Goal: Complete application form

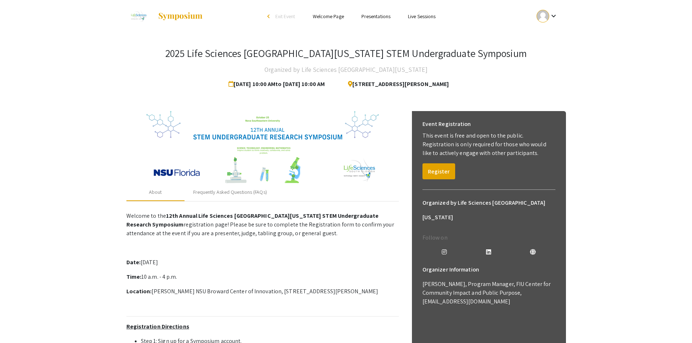
click at [545, 17] on div at bounding box center [543, 16] width 13 height 13
click at [551, 35] on button "My Account" at bounding box center [551, 35] width 45 height 17
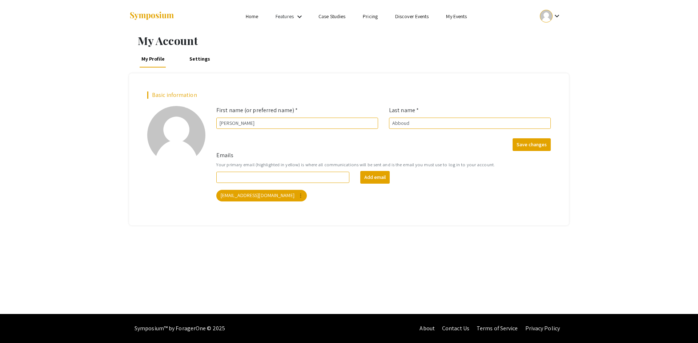
click at [246, 18] on link "Home" at bounding box center [252, 16] width 12 height 7
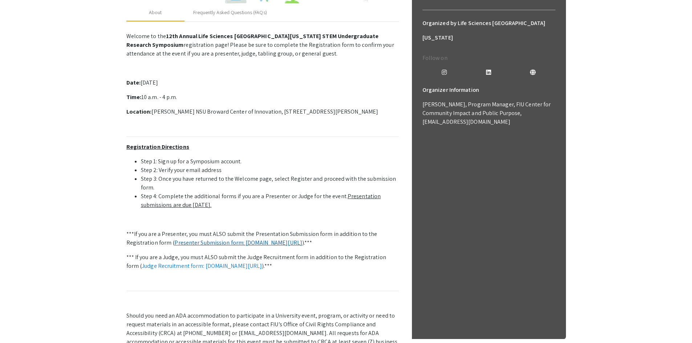
scroll to position [182, 0]
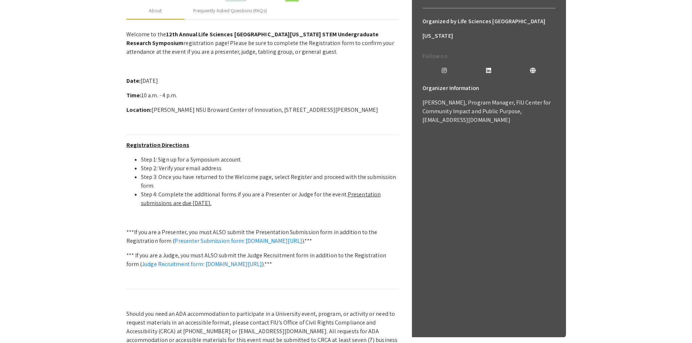
click at [190, 204] on u "Presentation submissions are due [DATE]." at bounding box center [261, 199] width 240 height 16
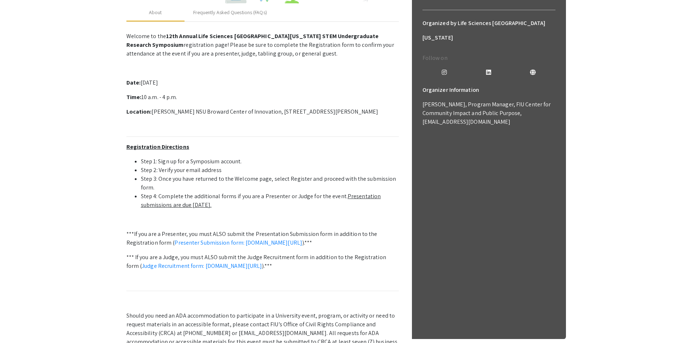
scroll to position [54, 0]
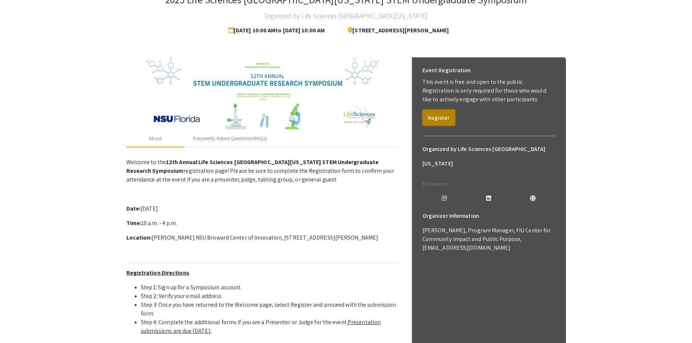
click at [435, 114] on button "Register" at bounding box center [439, 118] width 33 height 16
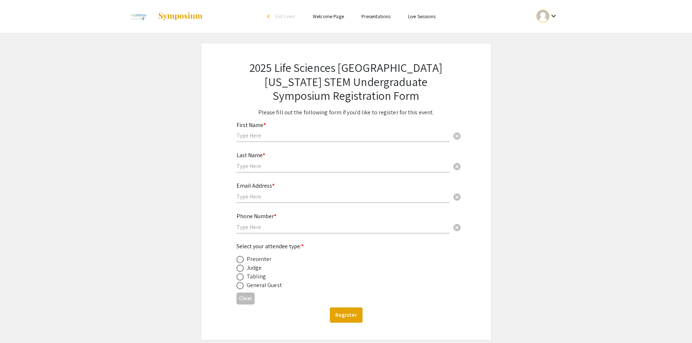
scroll to position [37, 0]
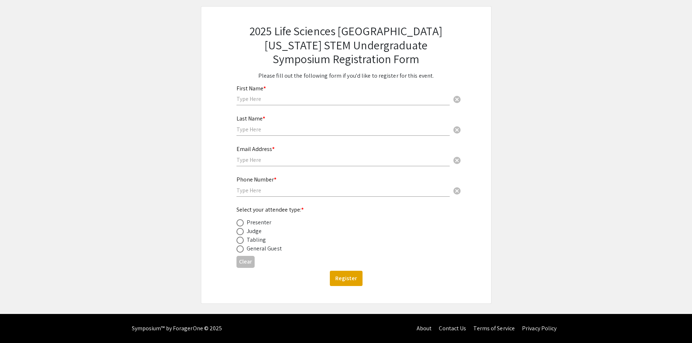
click at [256, 98] on input "text" at bounding box center [343, 99] width 213 height 8
type input "[PERSON_NAME]"
click at [301, 126] on input "text" at bounding box center [343, 130] width 213 height 8
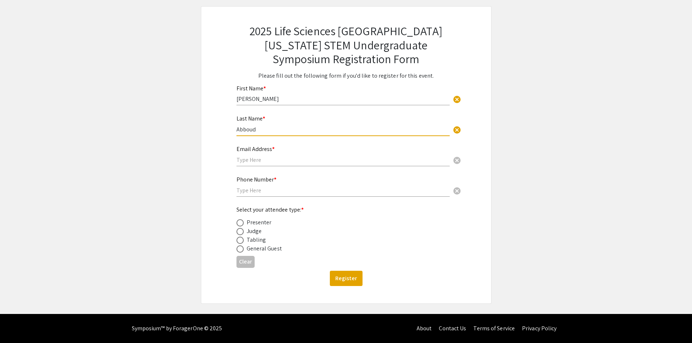
type input "Abboud"
click at [302, 157] on input "text" at bounding box center [343, 160] width 213 height 8
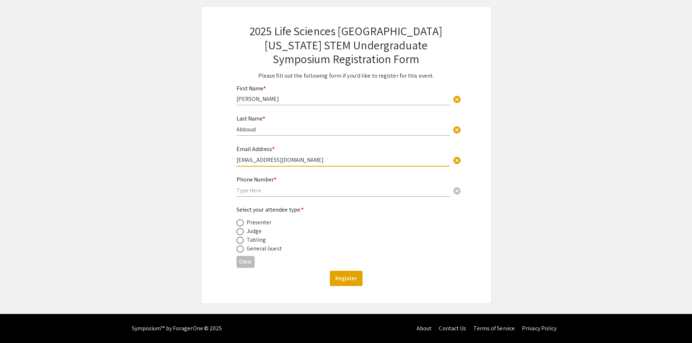
type input "[EMAIL_ADDRESS][DOMAIN_NAME]"
click at [270, 193] on input "text" at bounding box center [343, 191] width 213 height 8
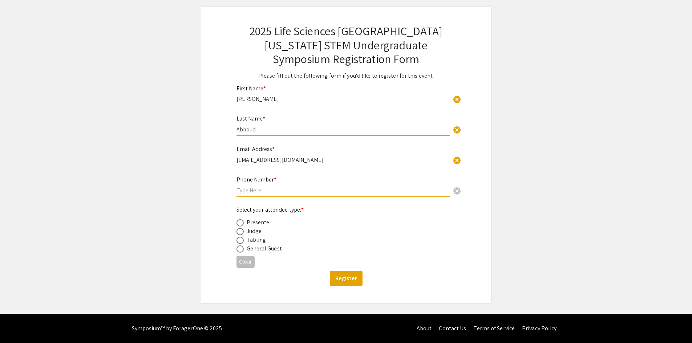
type input "3058125403"
click at [253, 224] on div "Presenter" at bounding box center [259, 222] width 25 height 9
click at [250, 221] on div "Presenter" at bounding box center [259, 222] width 25 height 9
drag, startPoint x: 238, startPoint y: 221, endPoint x: 243, endPoint y: 251, distance: 31.0
click at [239, 223] on span at bounding box center [240, 222] width 7 height 7
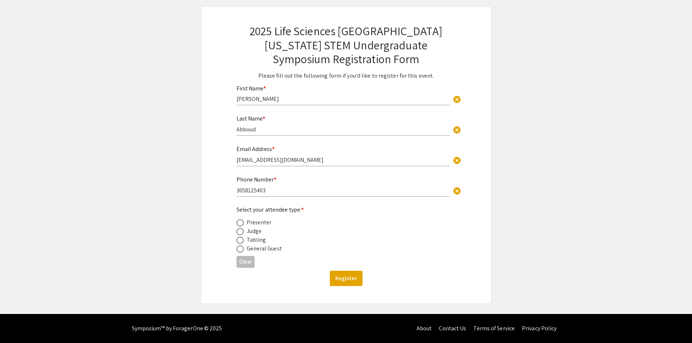
click at [239, 223] on input "radio" at bounding box center [240, 222] width 7 height 7
radio input "true"
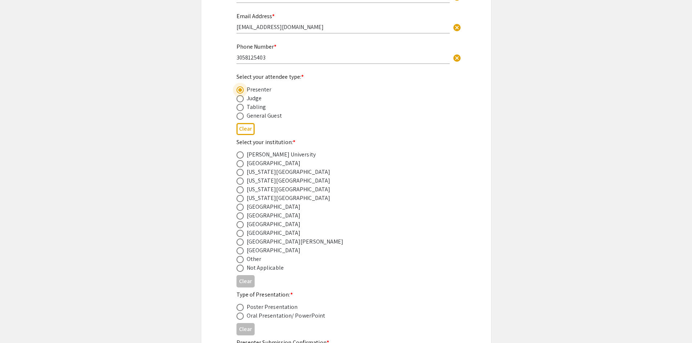
scroll to position [182, 0]
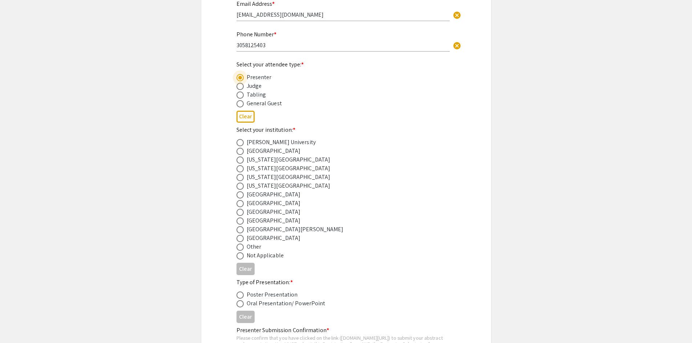
click at [239, 179] on span at bounding box center [240, 177] width 7 height 7
click at [239, 179] on input "radio" at bounding box center [240, 177] width 7 height 7
radio input "true"
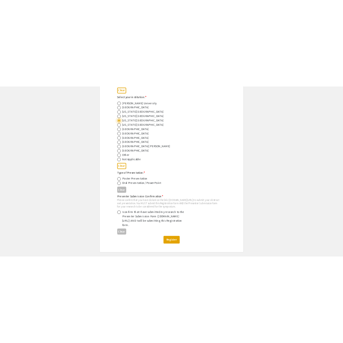
scroll to position [291, 0]
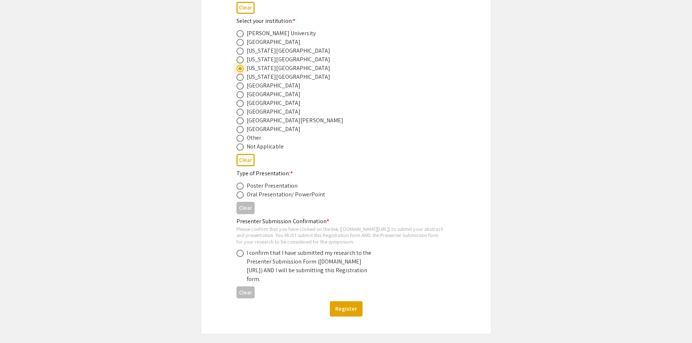
click at [239, 185] on span at bounding box center [240, 186] width 7 height 7
click at [239, 185] on input "radio" at bounding box center [240, 186] width 7 height 7
radio input "true"
click at [238, 257] on span at bounding box center [240, 253] width 7 height 7
click at [238, 257] on input "radio" at bounding box center [240, 253] width 7 height 7
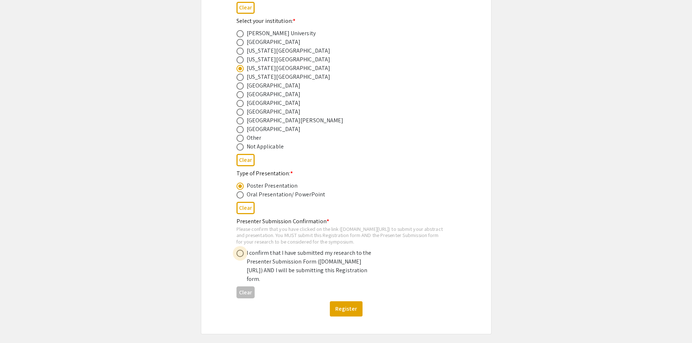
radio input "true"
drag, startPoint x: 249, startPoint y: 277, endPoint x: 271, endPoint y: 284, distance: 23.1
click at [271, 284] on div "I confirm that I have submitted my research to the Presenter Submission Form ([…" at bounding box center [310, 266] width 127 height 35
copy div "[DOMAIN_NAME][URL]"
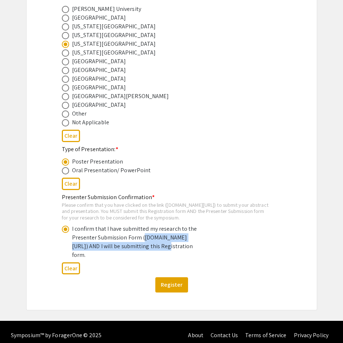
scroll to position [337, 0]
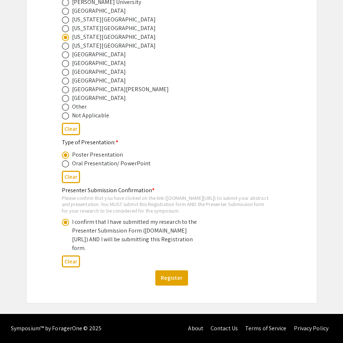
click at [200, 195] on div "Please confirm that you have clicked on the link ([DOMAIN_NAME][URL]) to submit…" at bounding box center [166, 204] width 208 height 19
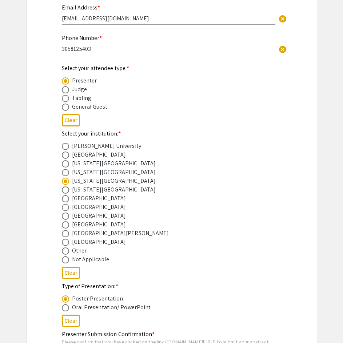
scroll to position [156, 0]
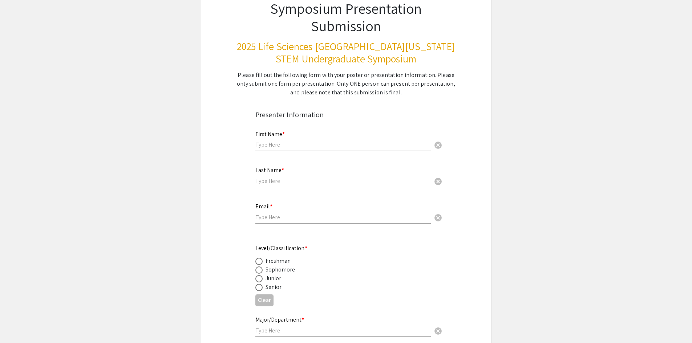
scroll to position [145, 0]
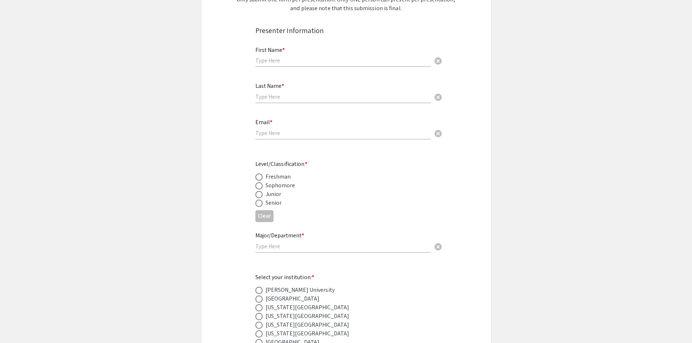
click at [261, 202] on span at bounding box center [258, 203] width 7 height 7
click at [261, 202] on input "radio" at bounding box center [258, 203] width 7 height 7
radio input "true"
click at [279, 244] on input "text" at bounding box center [343, 247] width 176 height 8
type input "Biochemistry"
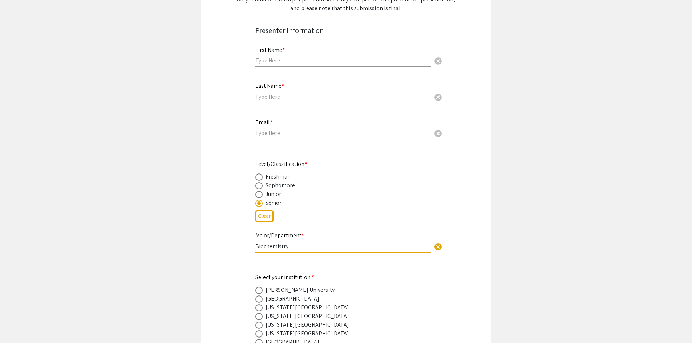
click at [272, 64] on input "text" at bounding box center [343, 61] width 176 height 8
type input "[PERSON_NAME]"
click at [275, 98] on input "text" at bounding box center [343, 97] width 176 height 8
type input "Abboud"
click at [271, 128] on div "Email * cancel" at bounding box center [343, 126] width 176 height 28
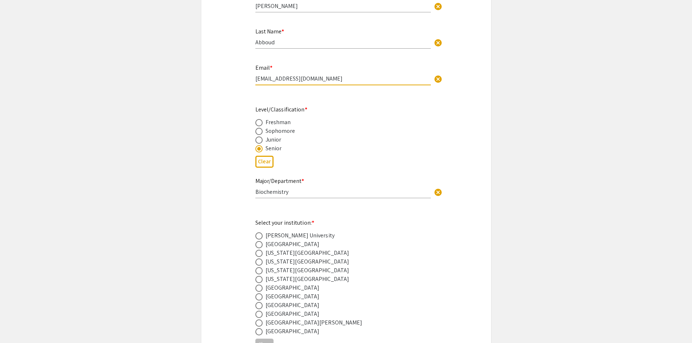
scroll to position [363, 0]
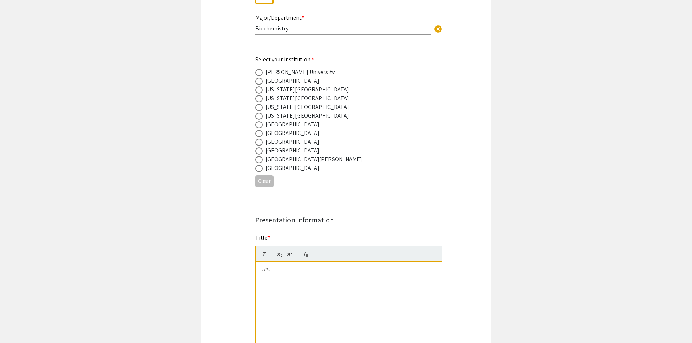
type input "[EMAIL_ADDRESS][DOMAIN_NAME]"
click at [310, 104] on div "[US_STATE][GEOGRAPHIC_DATA]" at bounding box center [308, 107] width 84 height 9
click at [262, 106] on span at bounding box center [258, 107] width 7 height 7
click at [262, 106] on input "radio" at bounding box center [258, 107] width 7 height 7
radio input "true"
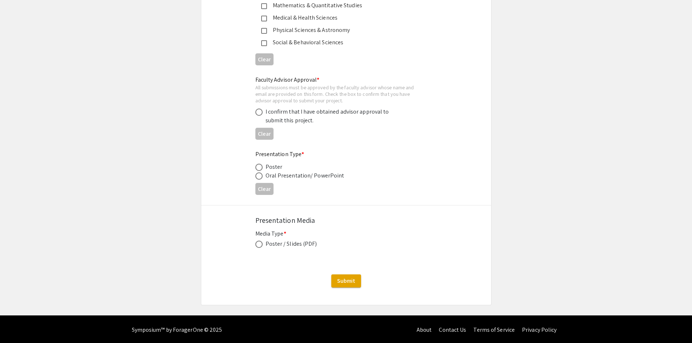
scroll to position [1051, 0]
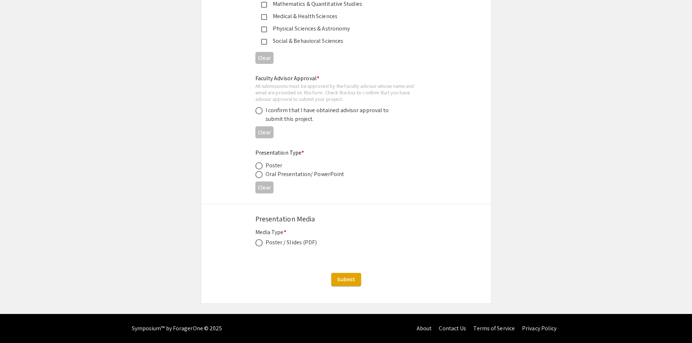
click at [259, 241] on span at bounding box center [258, 242] width 7 height 7
click at [259, 241] on input "radio" at bounding box center [258, 242] width 7 height 7
radio input "true"
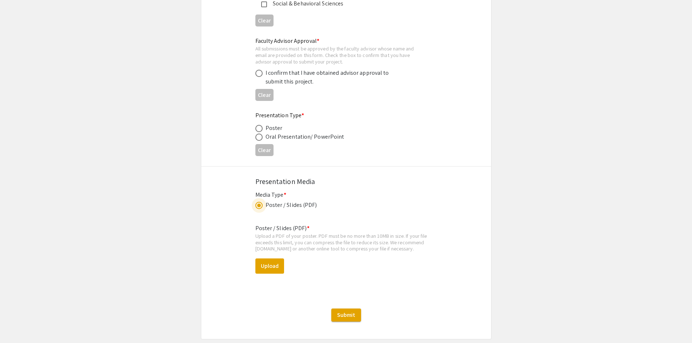
scroll to position [1123, 0]
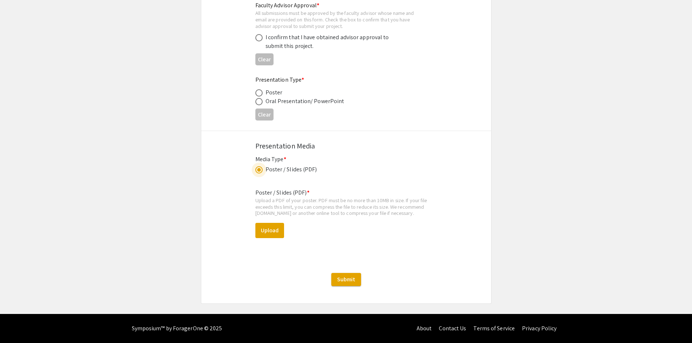
click at [259, 90] on span at bounding box center [258, 92] width 7 height 7
click at [259, 90] on input "radio" at bounding box center [258, 92] width 7 height 7
radio input "true"
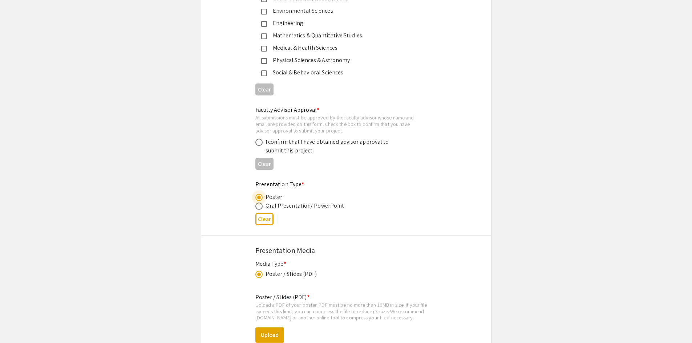
scroll to position [1014, 0]
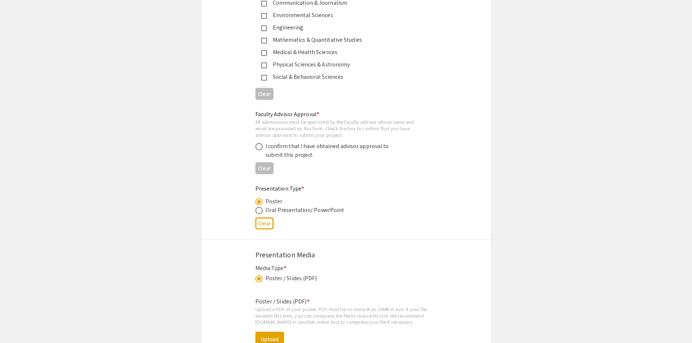
click at [275, 150] on div "I confirm that I have obtained advisor approval to submit this project." at bounding box center [329, 150] width 127 height 17
click at [262, 145] on span at bounding box center [258, 146] width 7 height 7
click at [262, 145] on input "radio" at bounding box center [258, 146] width 7 height 7
radio input "true"
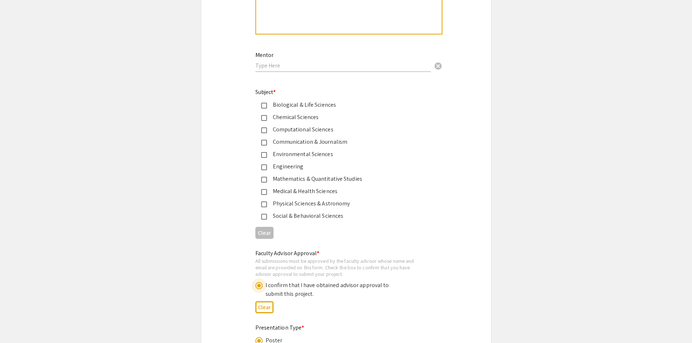
scroll to position [833, 0]
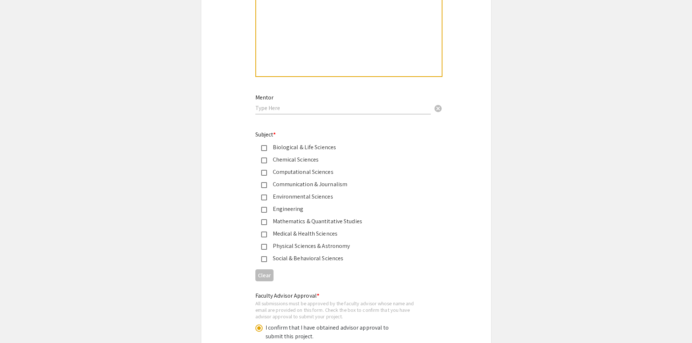
click at [266, 149] on mat-pseudo-checkbox at bounding box center [264, 148] width 6 height 6
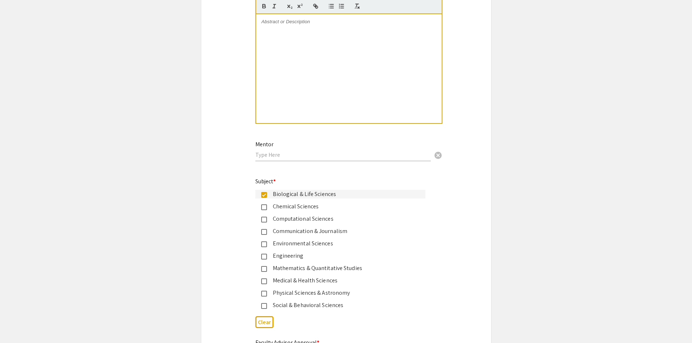
scroll to position [687, 0]
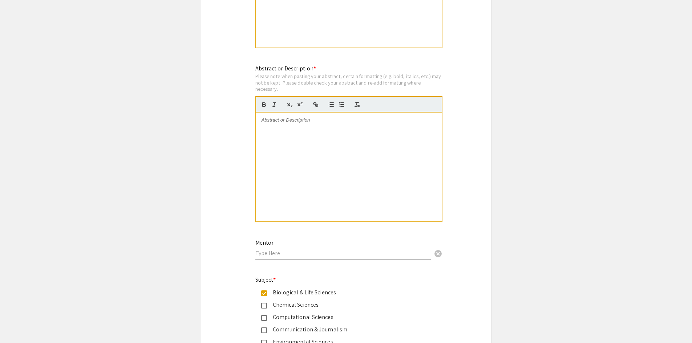
click at [282, 251] on input "text" at bounding box center [343, 254] width 176 height 8
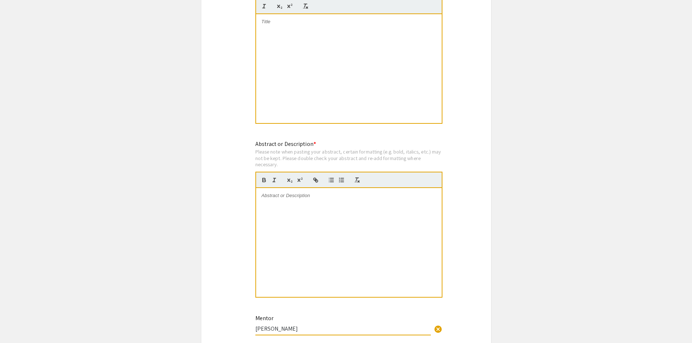
scroll to position [505, 0]
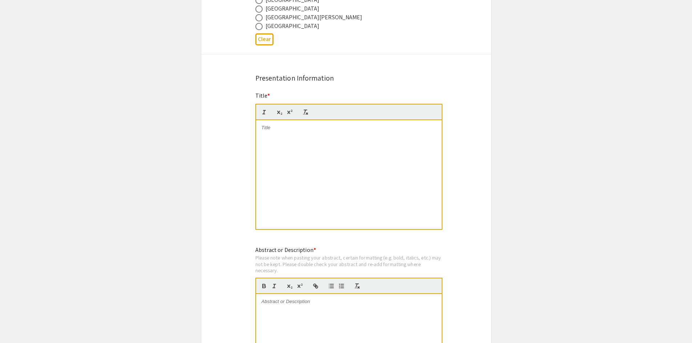
type input "Dr. Yuan Liu"
click at [296, 152] on div at bounding box center [349, 174] width 186 height 109
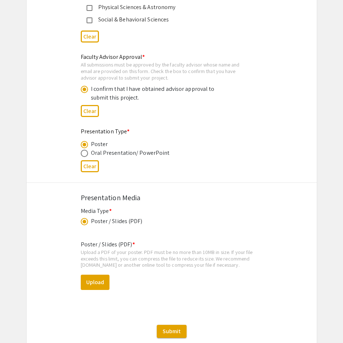
scroll to position [1124, 0]
